Goal: Information Seeking & Learning: Learn about a topic

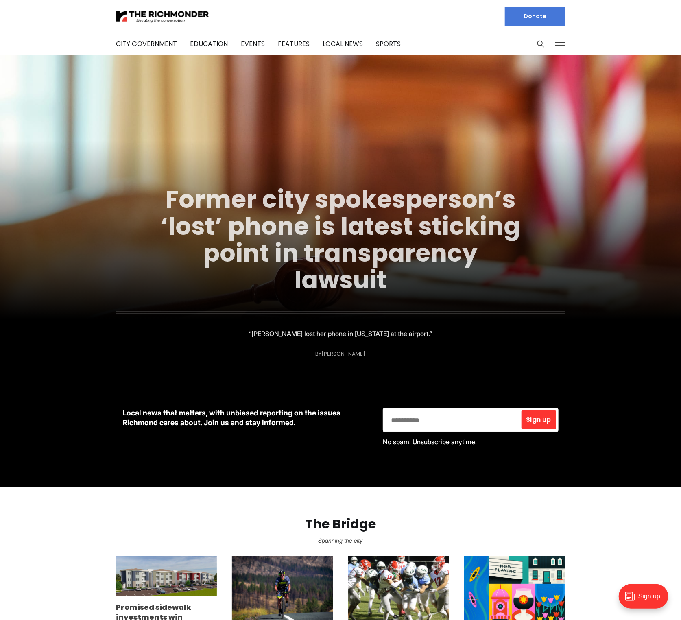
click at [373, 193] on link "Former city spokesperson’s ‘lost’ phone is latest sticking point in transparenc…" at bounding box center [341, 239] width 360 height 115
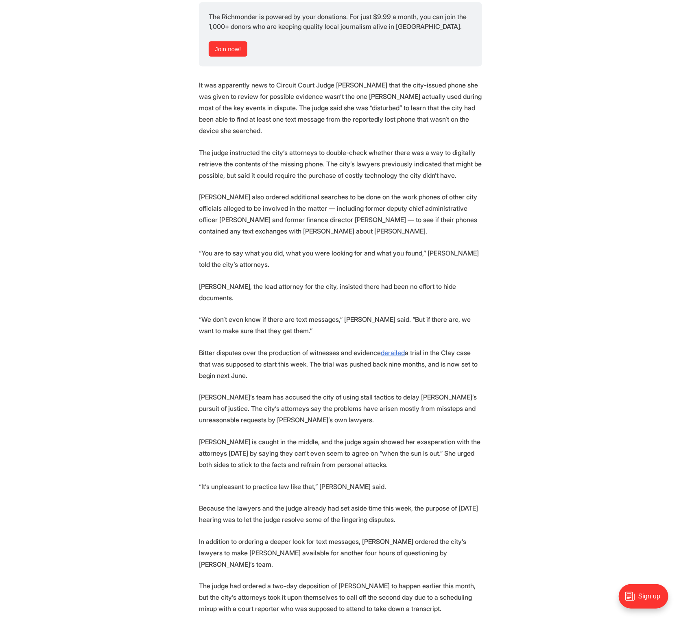
scroll to position [1090, 0]
